Goal: Task Accomplishment & Management: Use online tool/utility

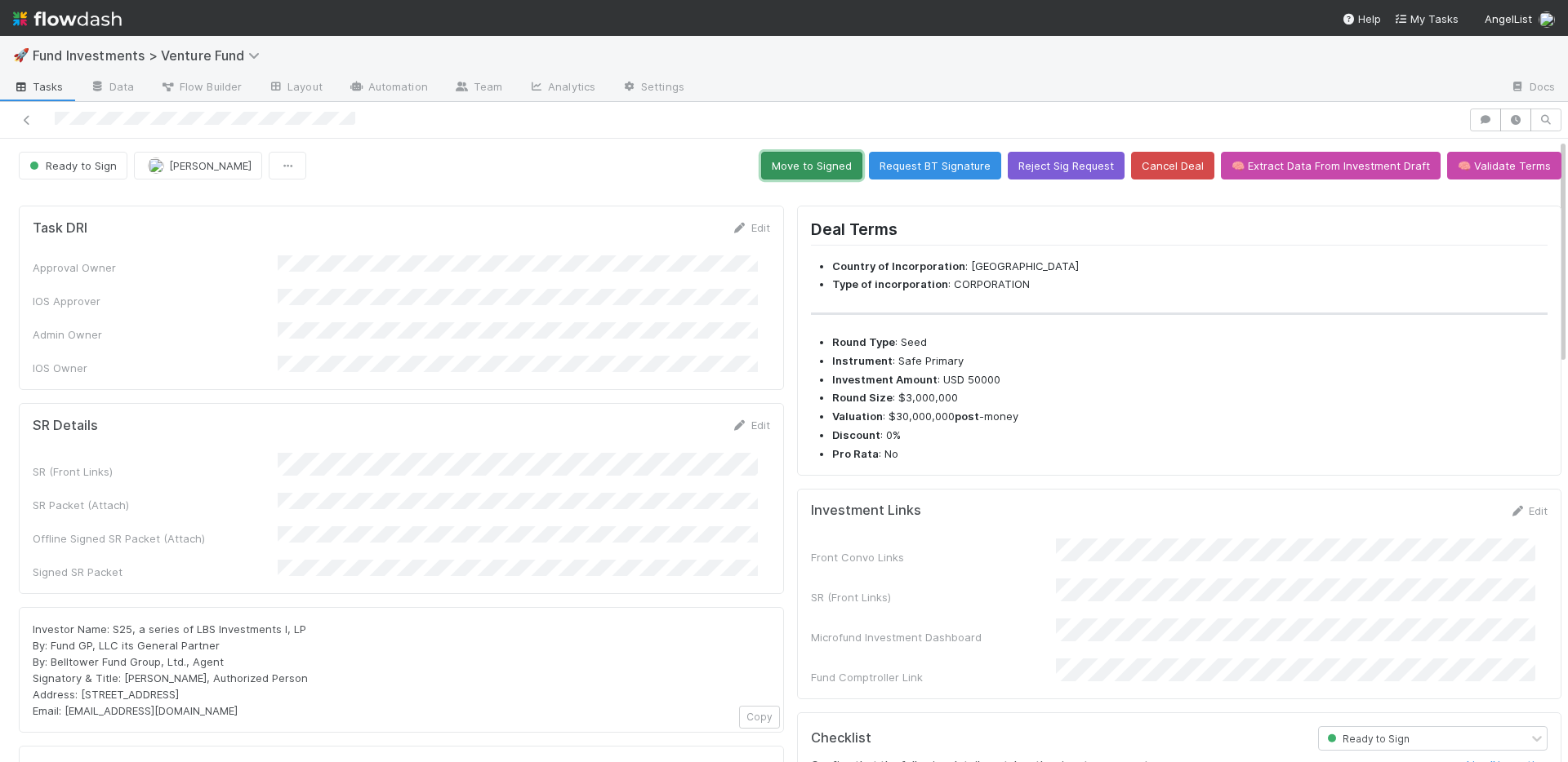
click at [815, 162] on button "Move to Signed" at bounding box center [811, 166] width 101 height 28
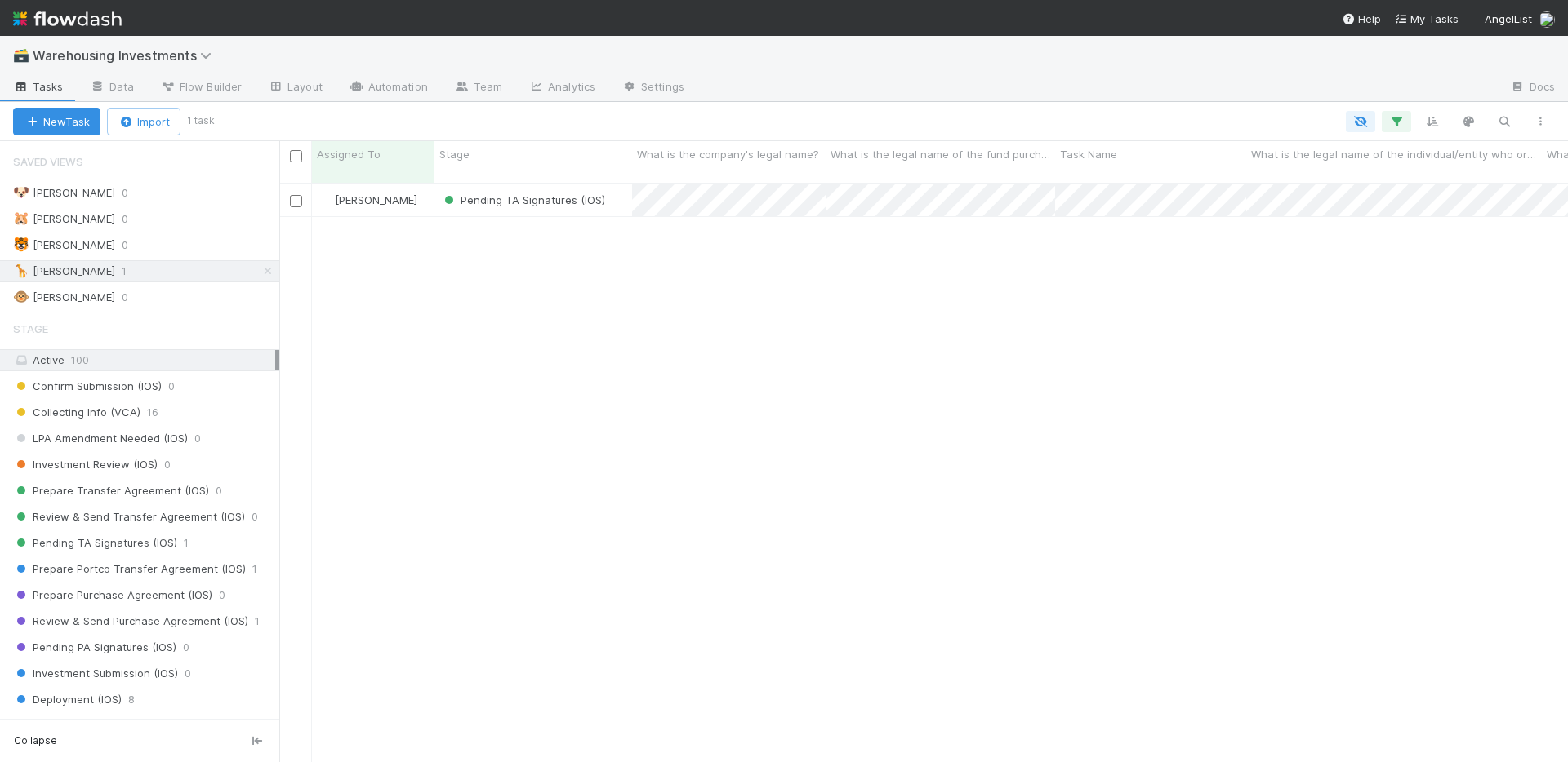
scroll to position [580, 1276]
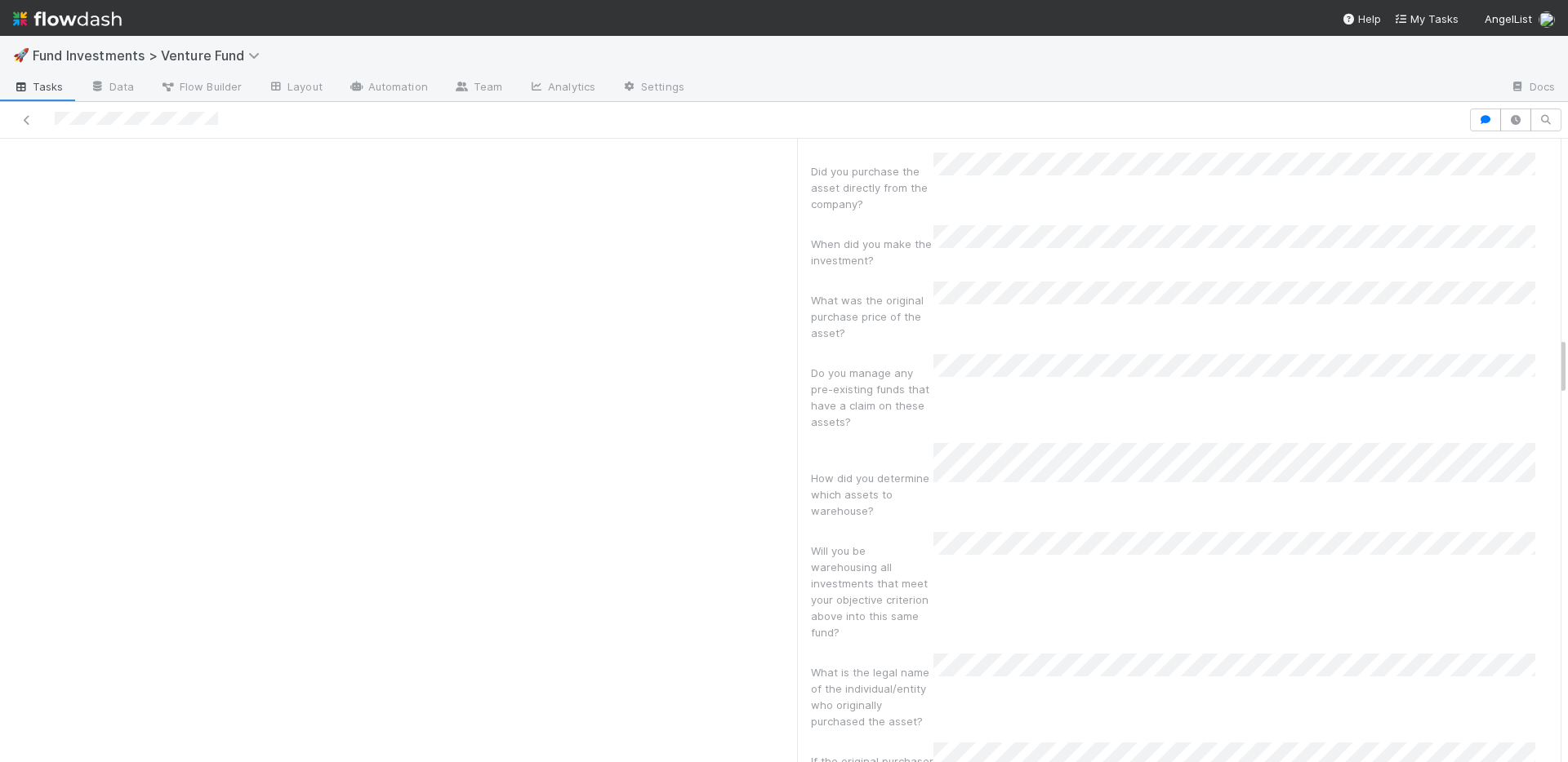
scroll to position [1490, 0]
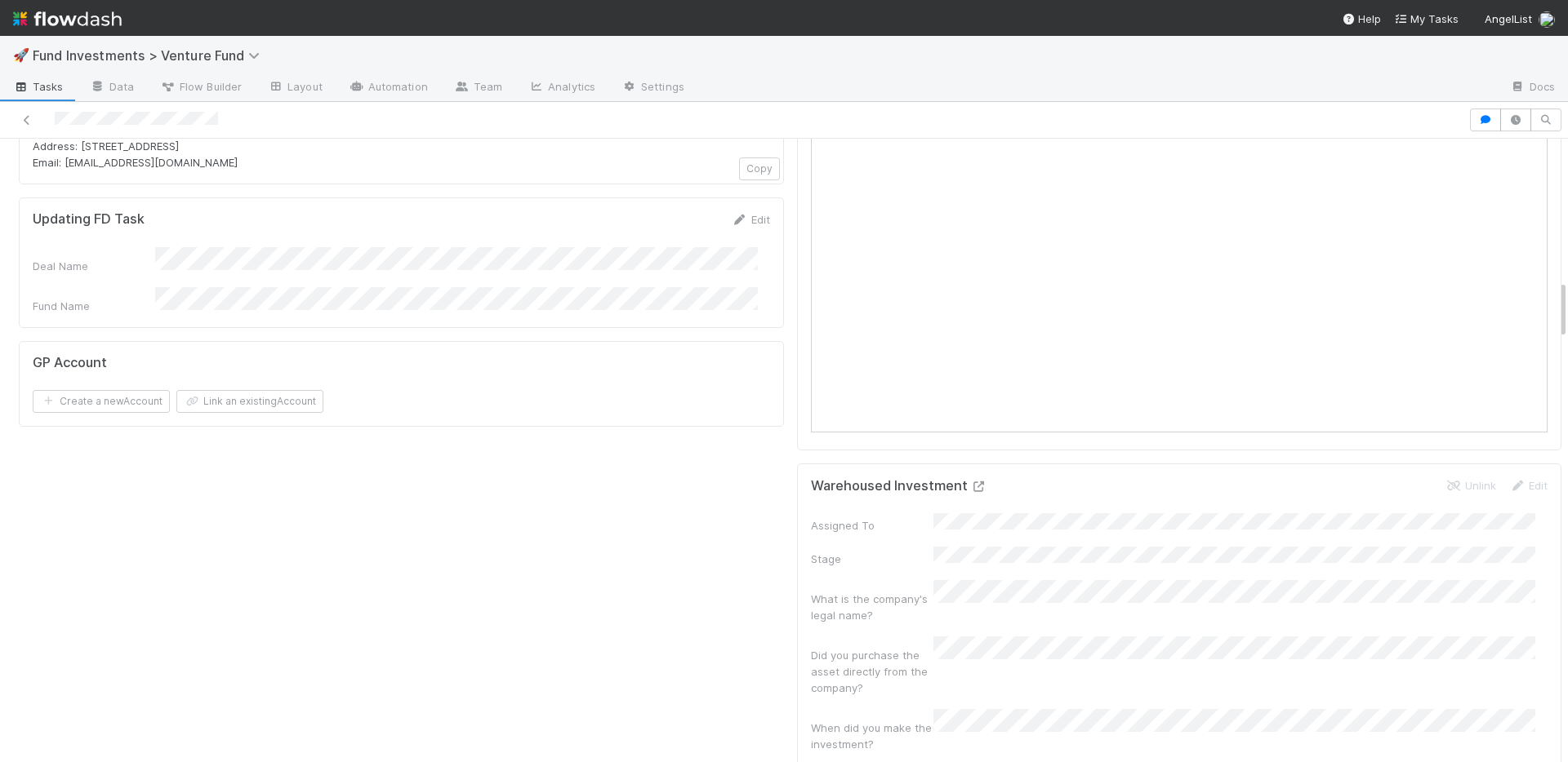
click at [971, 482] on icon at bounding box center [979, 487] width 16 height 10
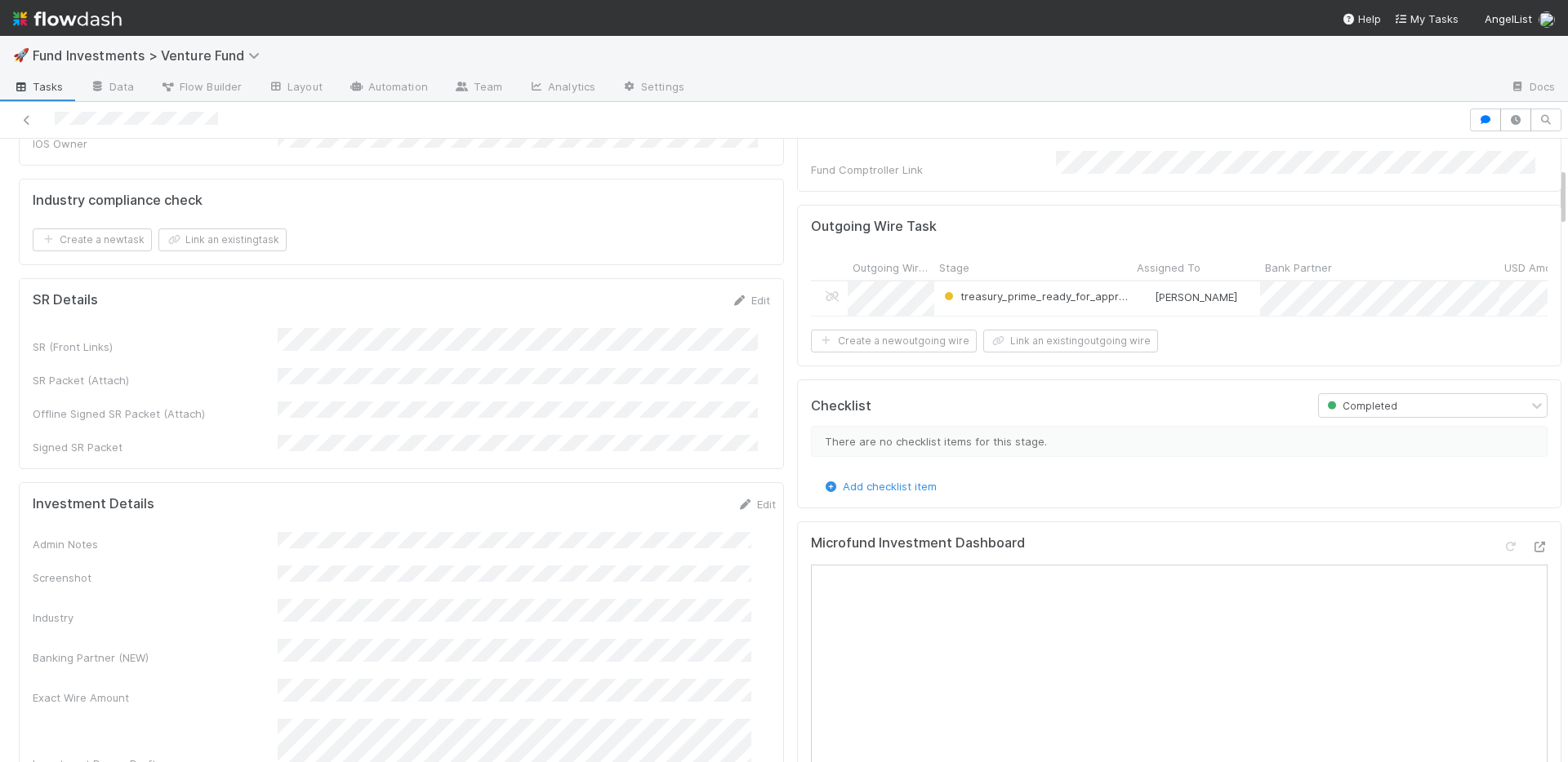
scroll to position [0, 0]
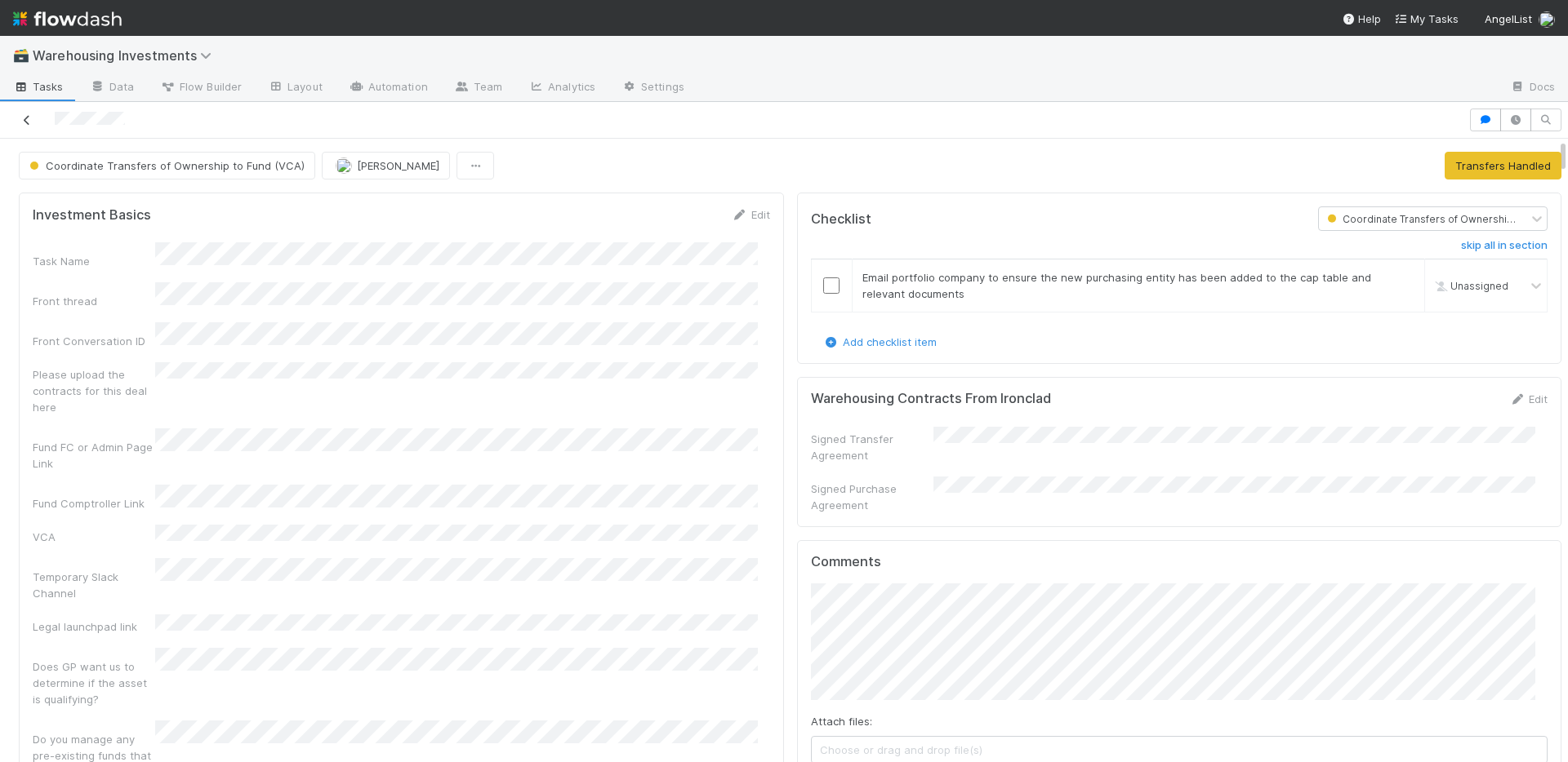
click at [28, 118] on icon at bounding box center [27, 120] width 16 height 10
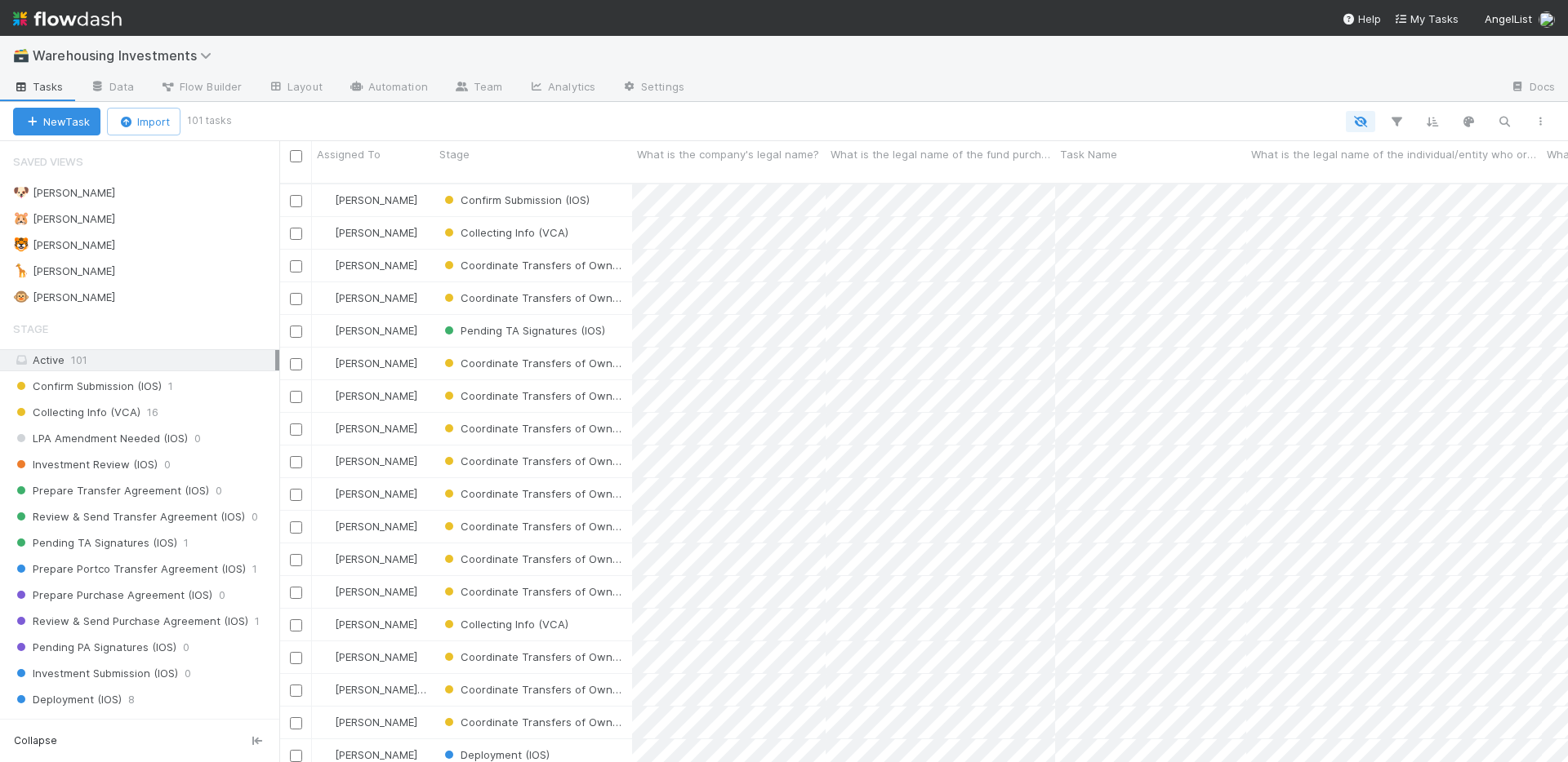
scroll to position [580, 1276]
click at [1514, 120] on button "button" at bounding box center [1504, 122] width 29 height 22
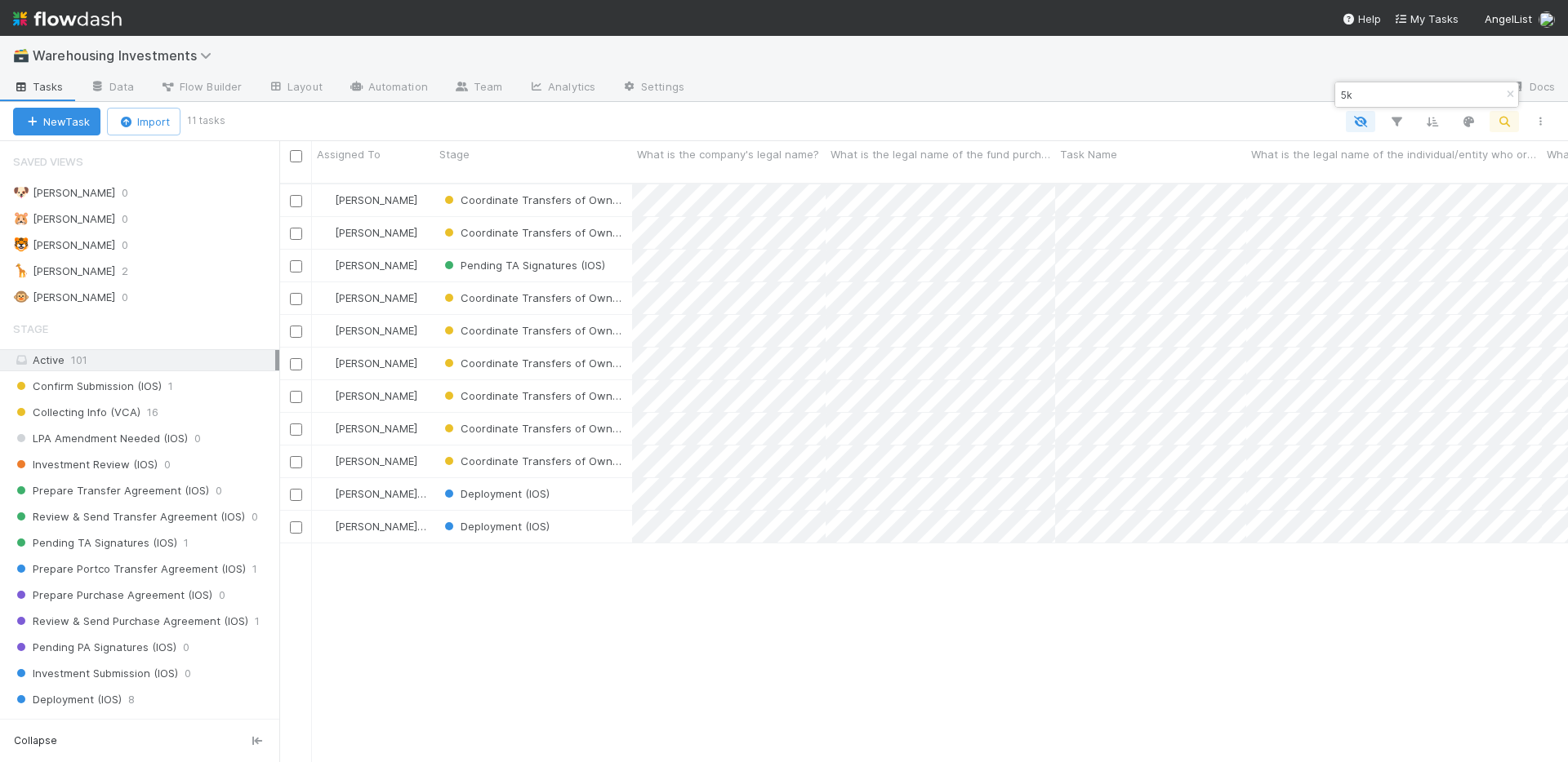
type input "5k"
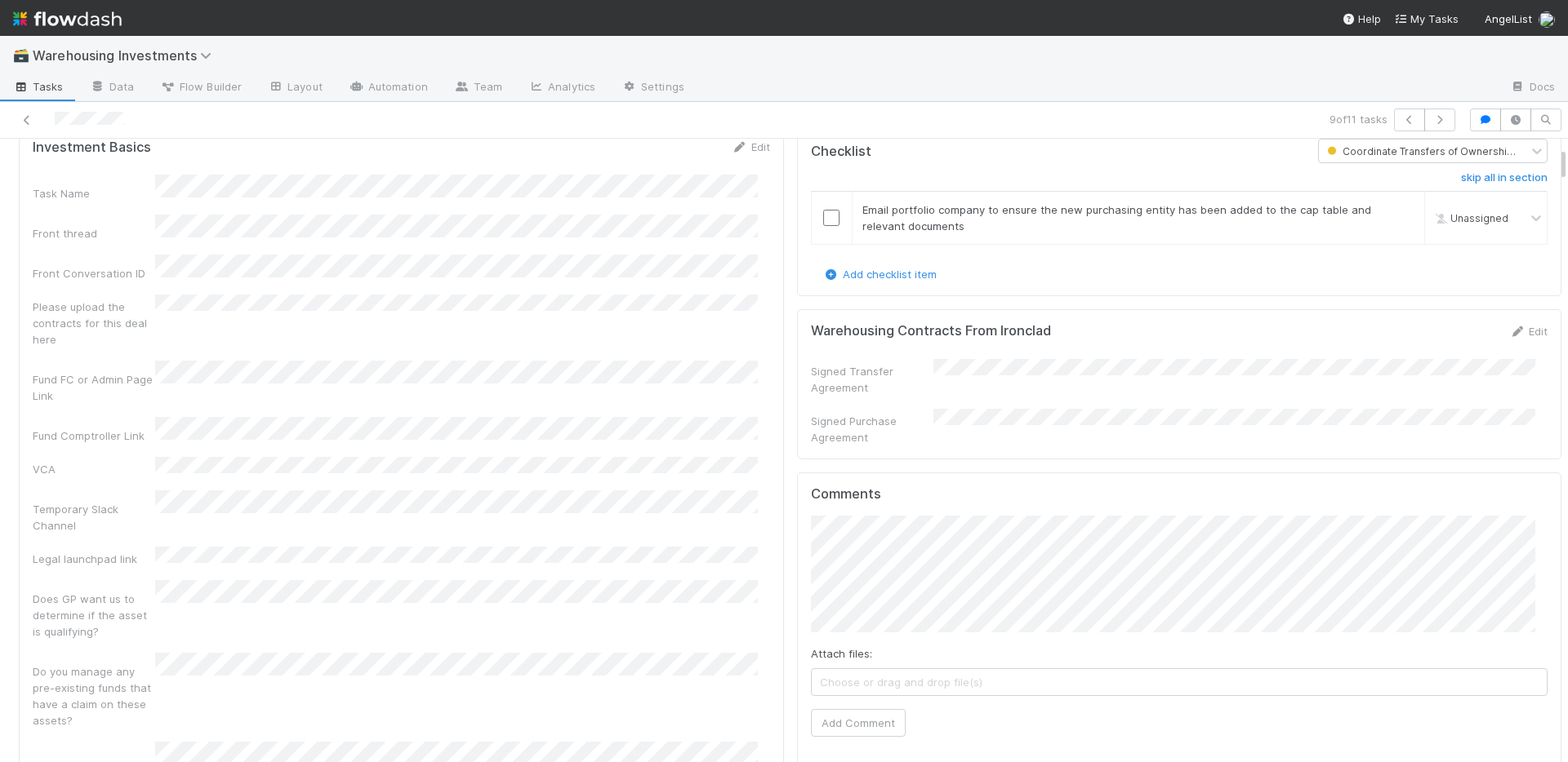
scroll to position [628, 0]
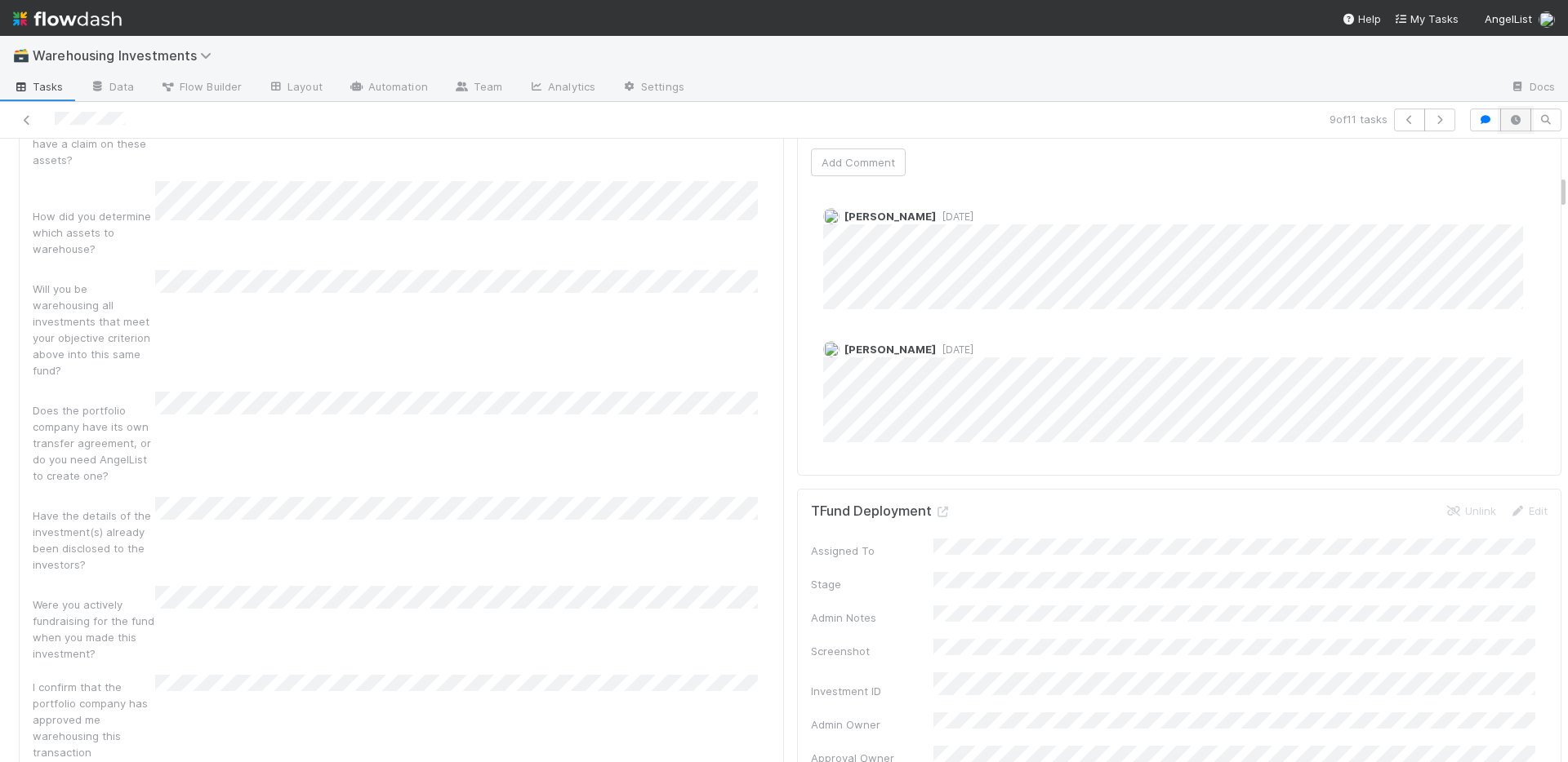
click at [1507, 123] on icon "button" at bounding box center [1515, 119] width 16 height 9
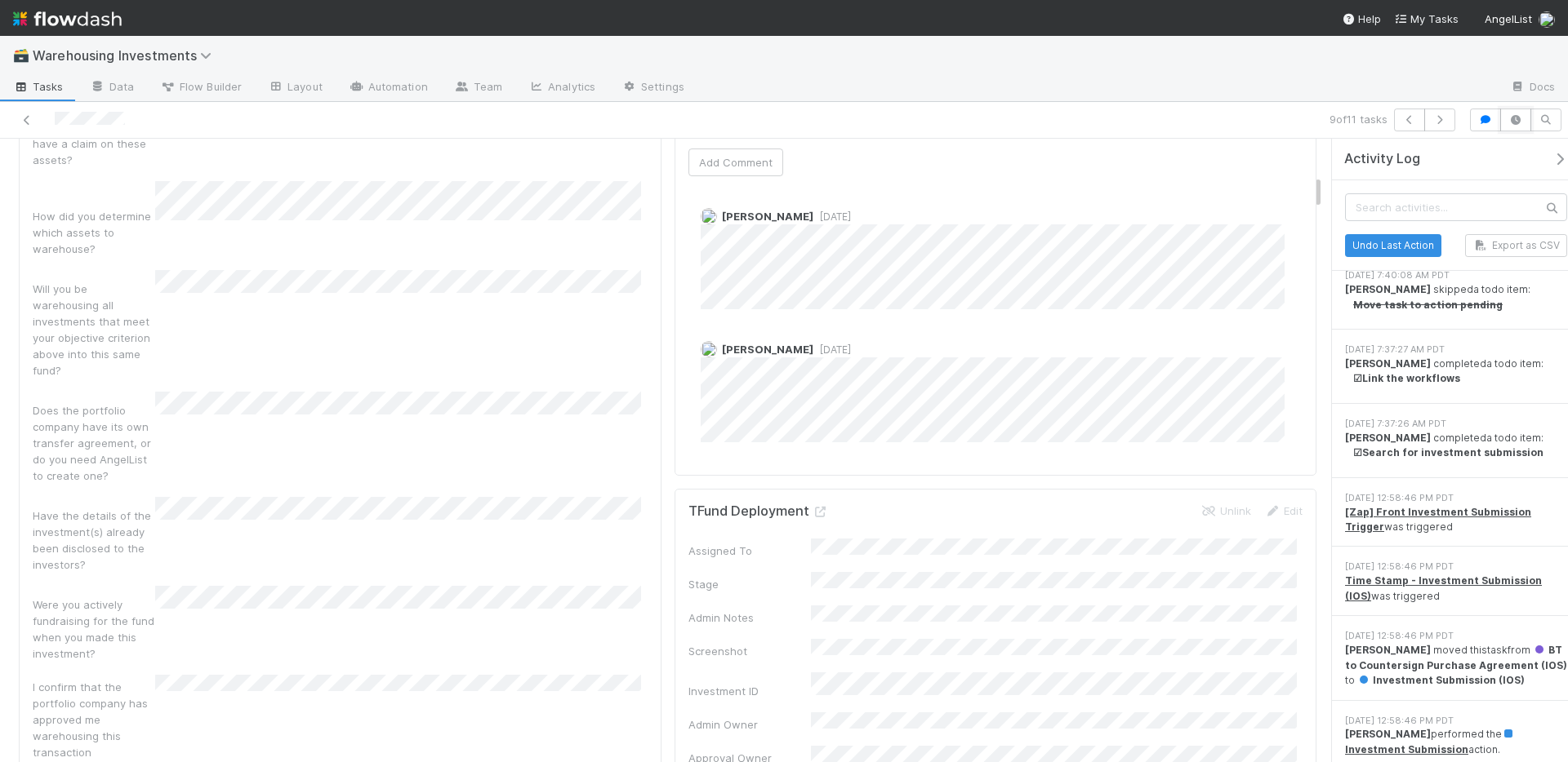
scroll to position [1702, 0]
